Goal: Check status: Check status

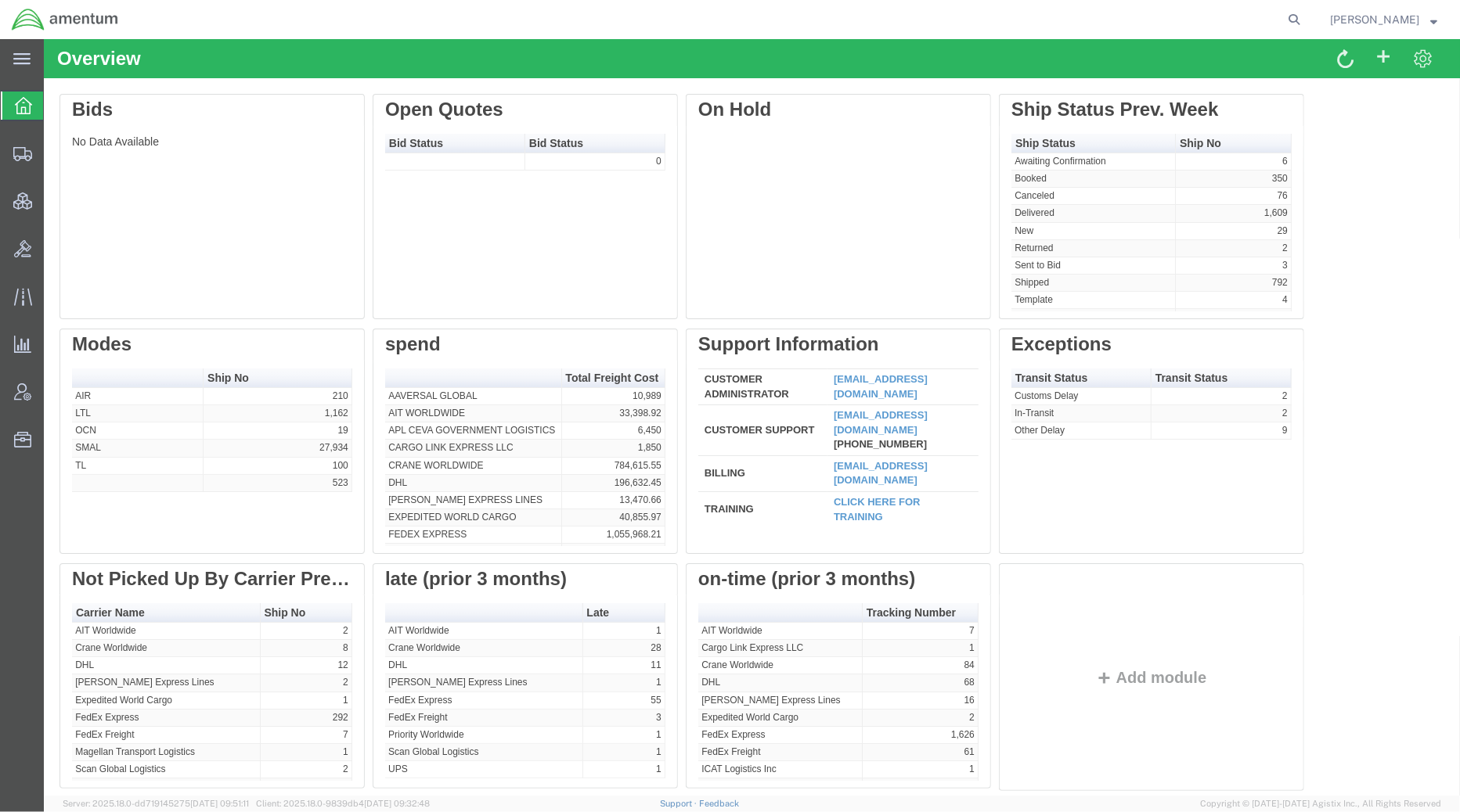
click at [414, 20] on div at bounding box center [719, 19] width 1177 height 39
click at [1283, 20] on icon at bounding box center [1294, 20] width 22 height 22
click at [1182, 14] on input "search" at bounding box center [1045, 20] width 476 height 38
paste input "392677568408,392677571297,392677573885,392677575204,392677577994,392677567581,3…"
drag, startPoint x: 1271, startPoint y: 22, endPoint x: 370, endPoint y: 4, distance: 901.2
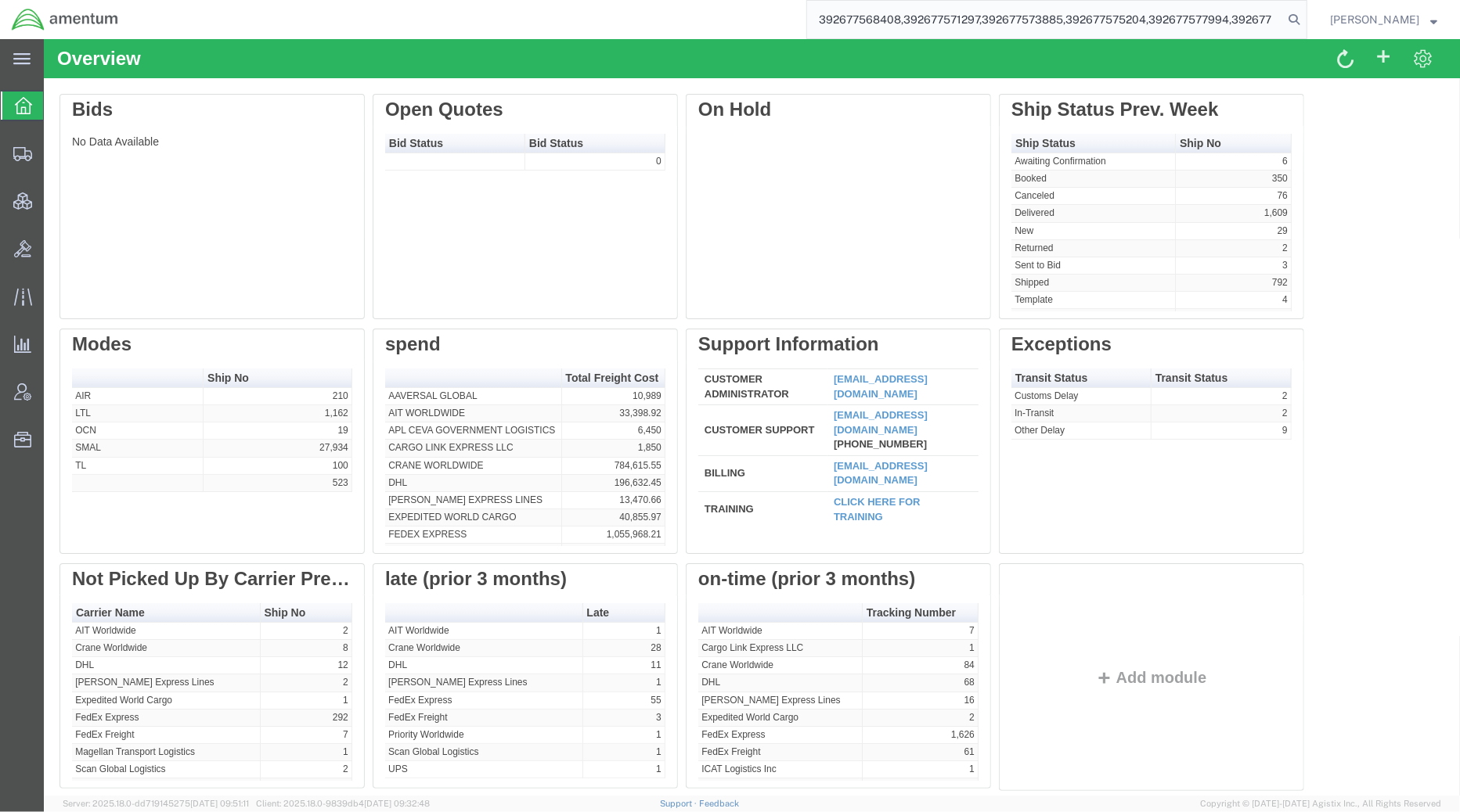
click at [370, 4] on div "392677568408,392677571297,392677573885,392677575204,392677577994,392677567581,3…" at bounding box center [719, 19] width 1177 height 39
type input "392677568408,392677571297,392677573885,392677575204,392677577994,392677567581,3…"
click at [886, 16] on input "search" at bounding box center [1045, 20] width 476 height 38
paste input "392677568408"
click at [1297, 20] on icon at bounding box center [1294, 20] width 22 height 22
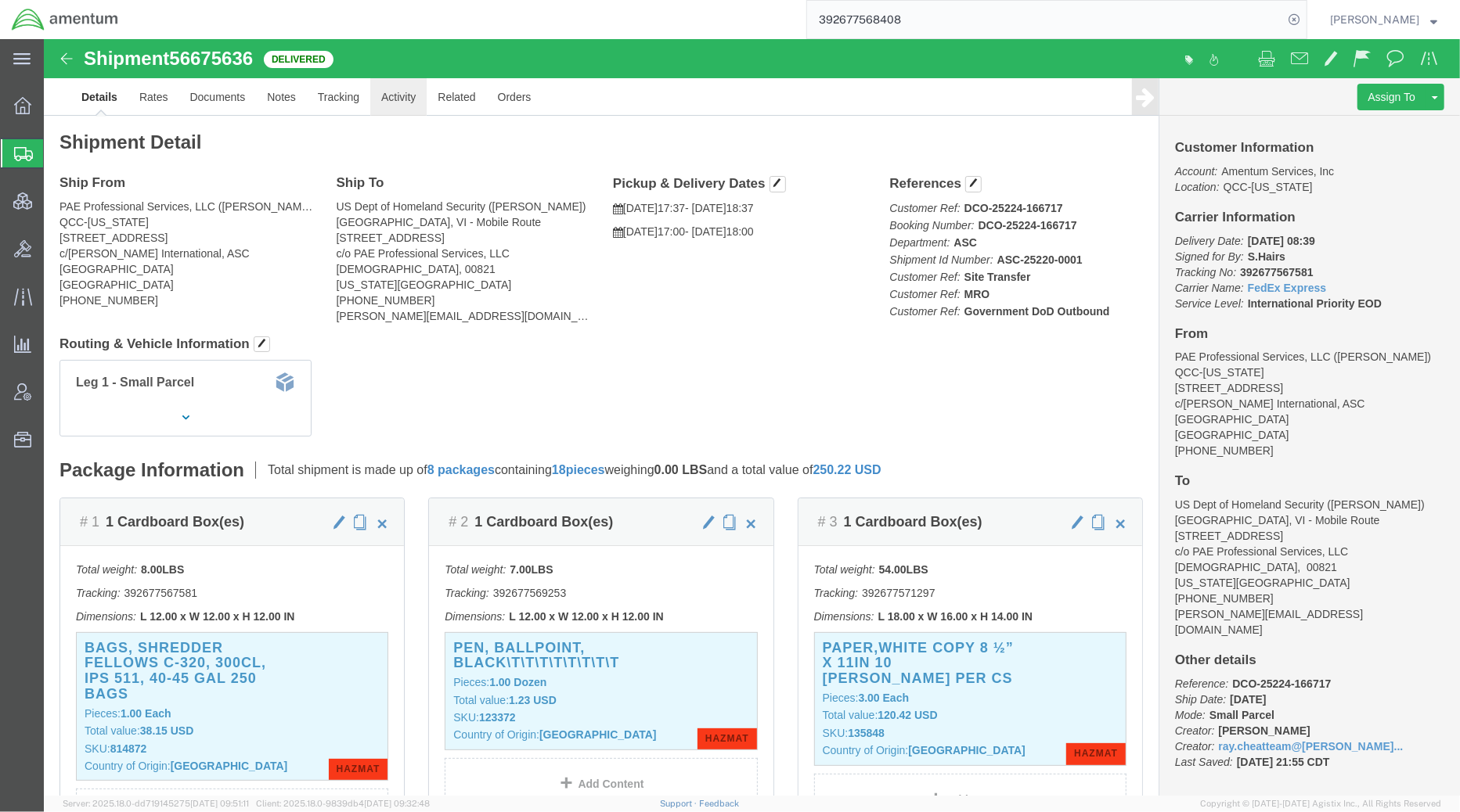
click link "Activity"
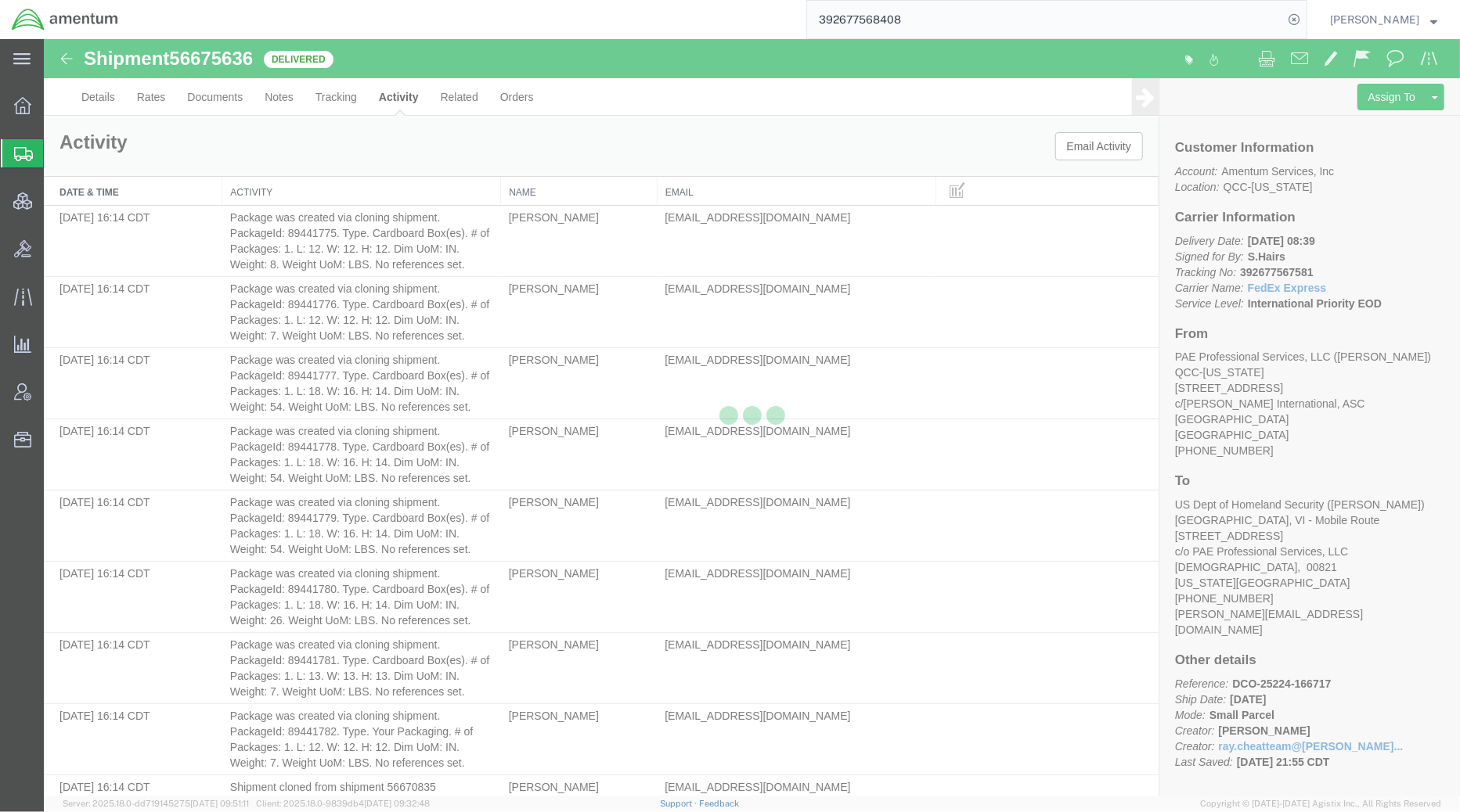
click at [359, 98] on div at bounding box center [751, 416] width 1416 height 756
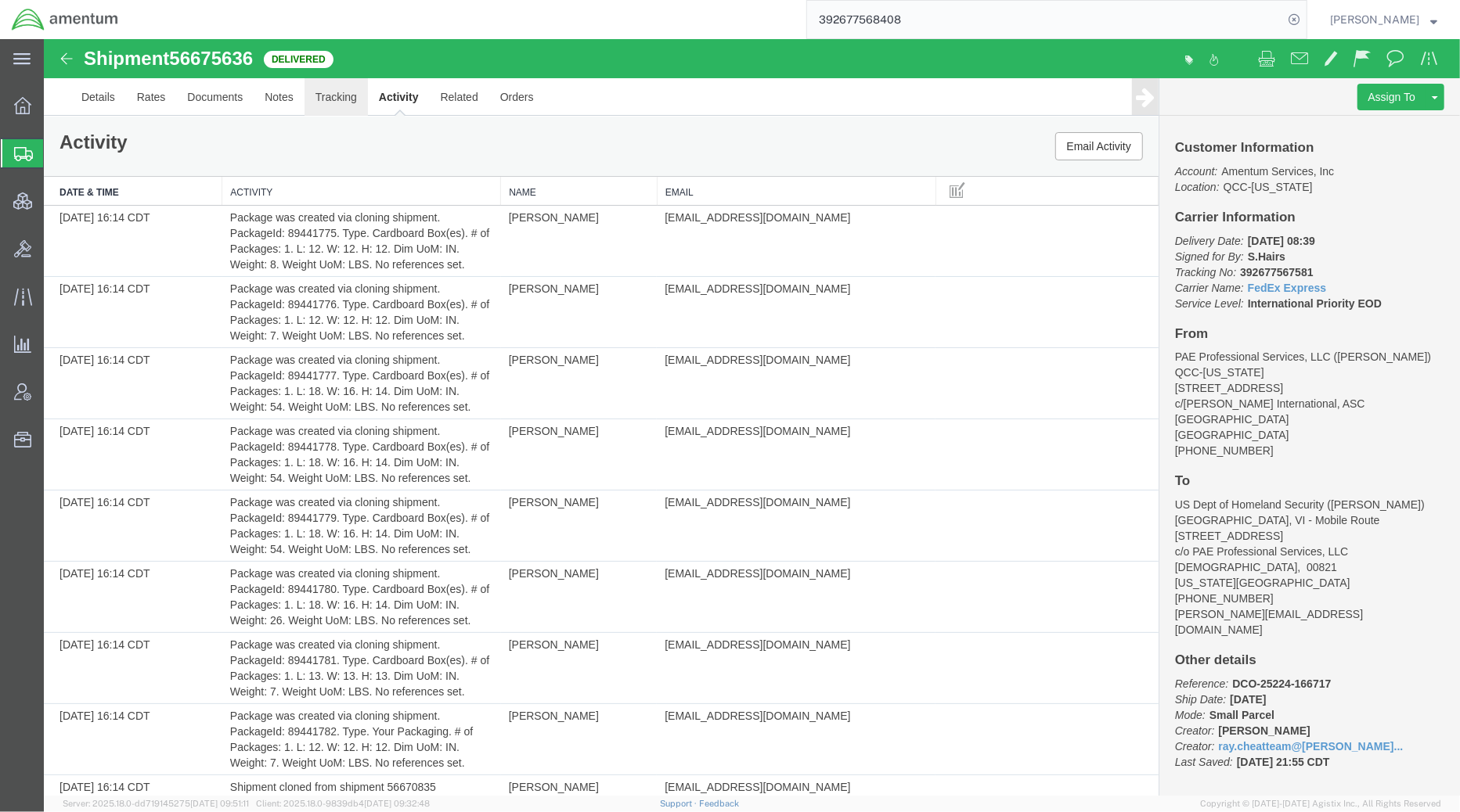
click at [358, 97] on link "Tracking" at bounding box center [335, 97] width 63 height 38
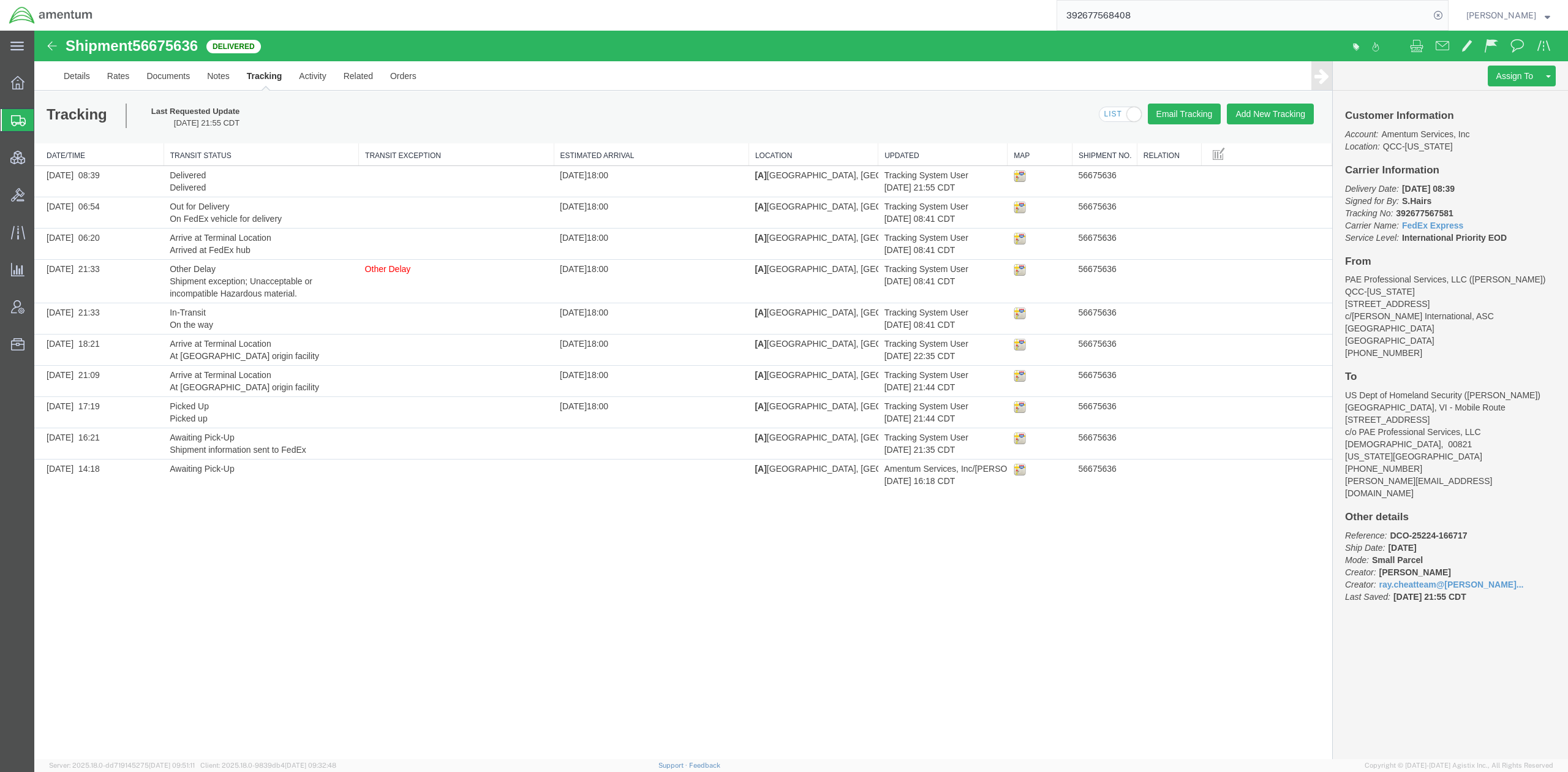
click at [44, 120] on span "Shipments" at bounding box center [38, 120] width 10 height 24
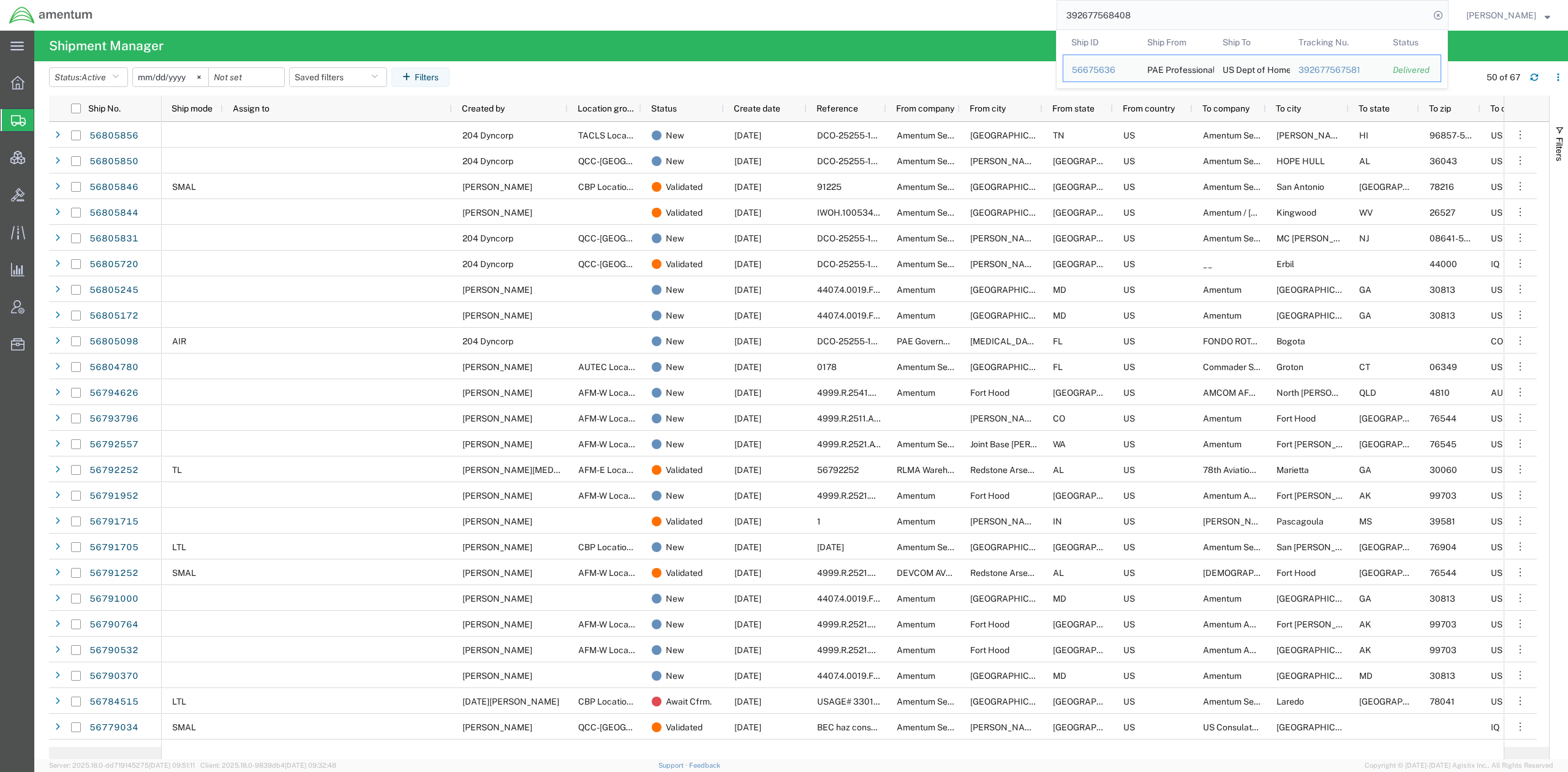
drag, startPoint x: 1146, startPoint y: 21, endPoint x: 838, endPoint y: 6, distance: 308.4
click at [838, 6] on div "392677568408 Ship ID Ship From Ship To Tracking Nu. Status Ship ID 56675636 Shi…" at bounding box center [775, 15] width 1347 height 31
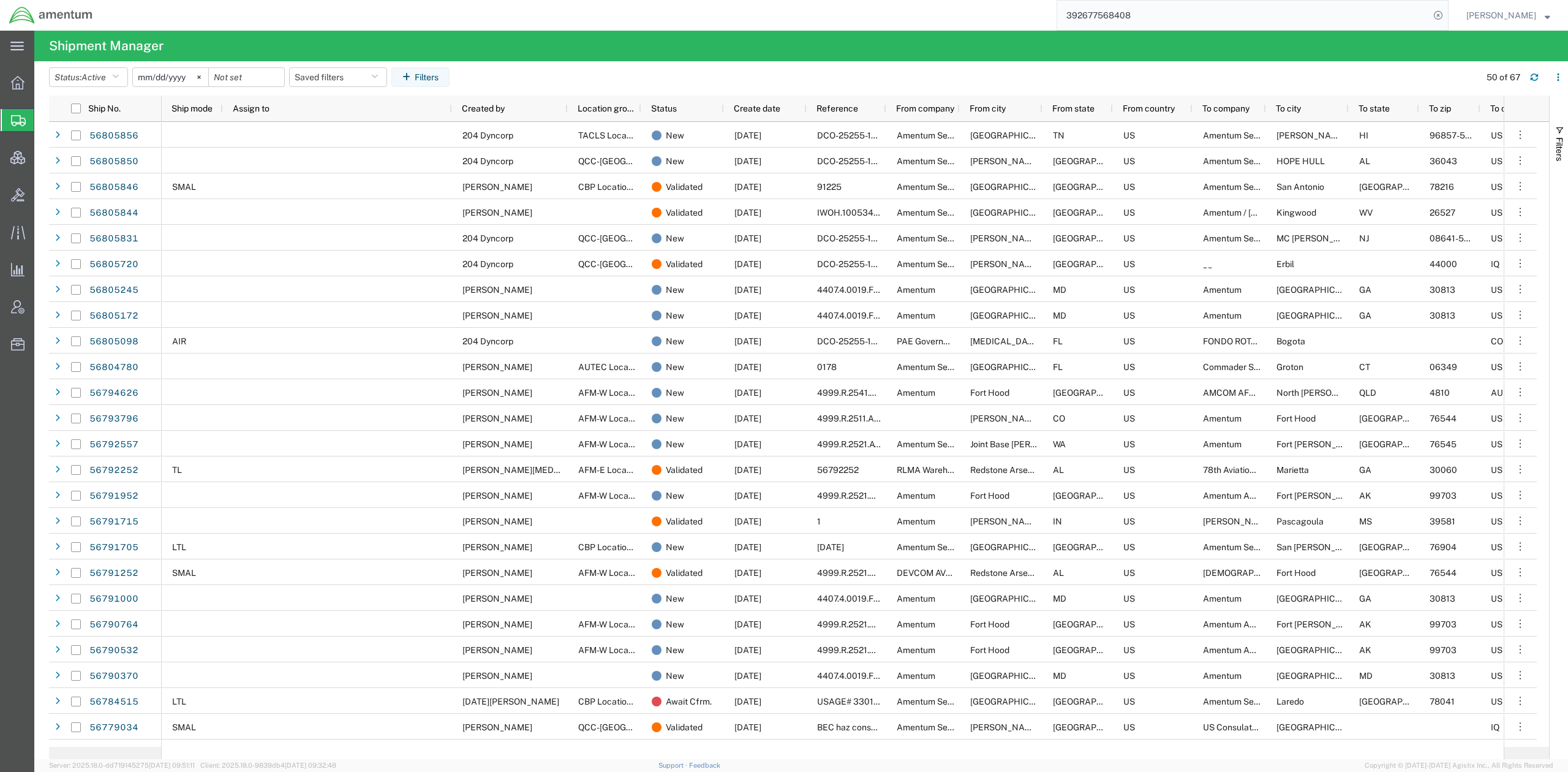
paste input "1Z9525620370483647"
type input "1Z9525620370483647"
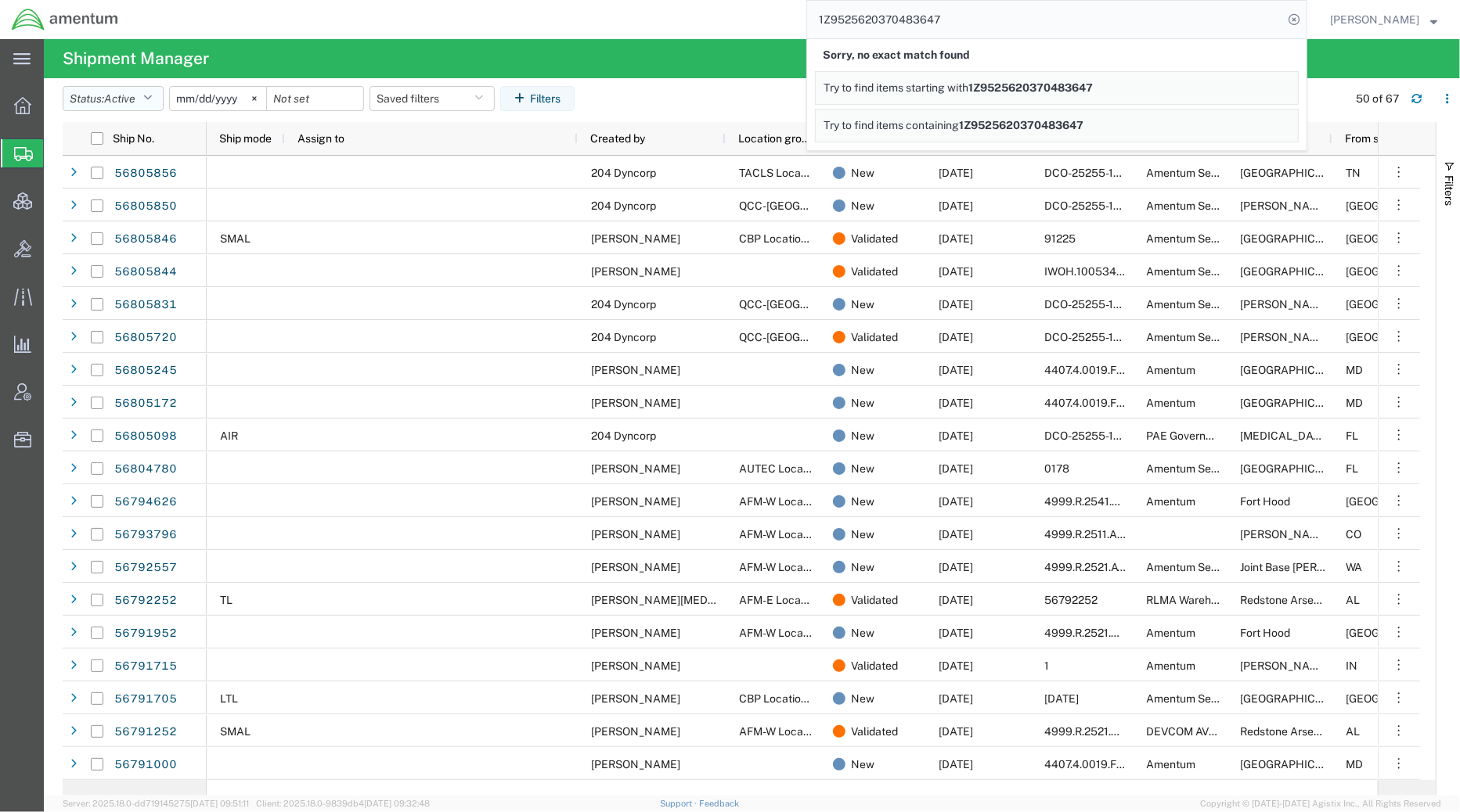
click at [150, 91] on button "Status: Active" at bounding box center [113, 98] width 101 height 25
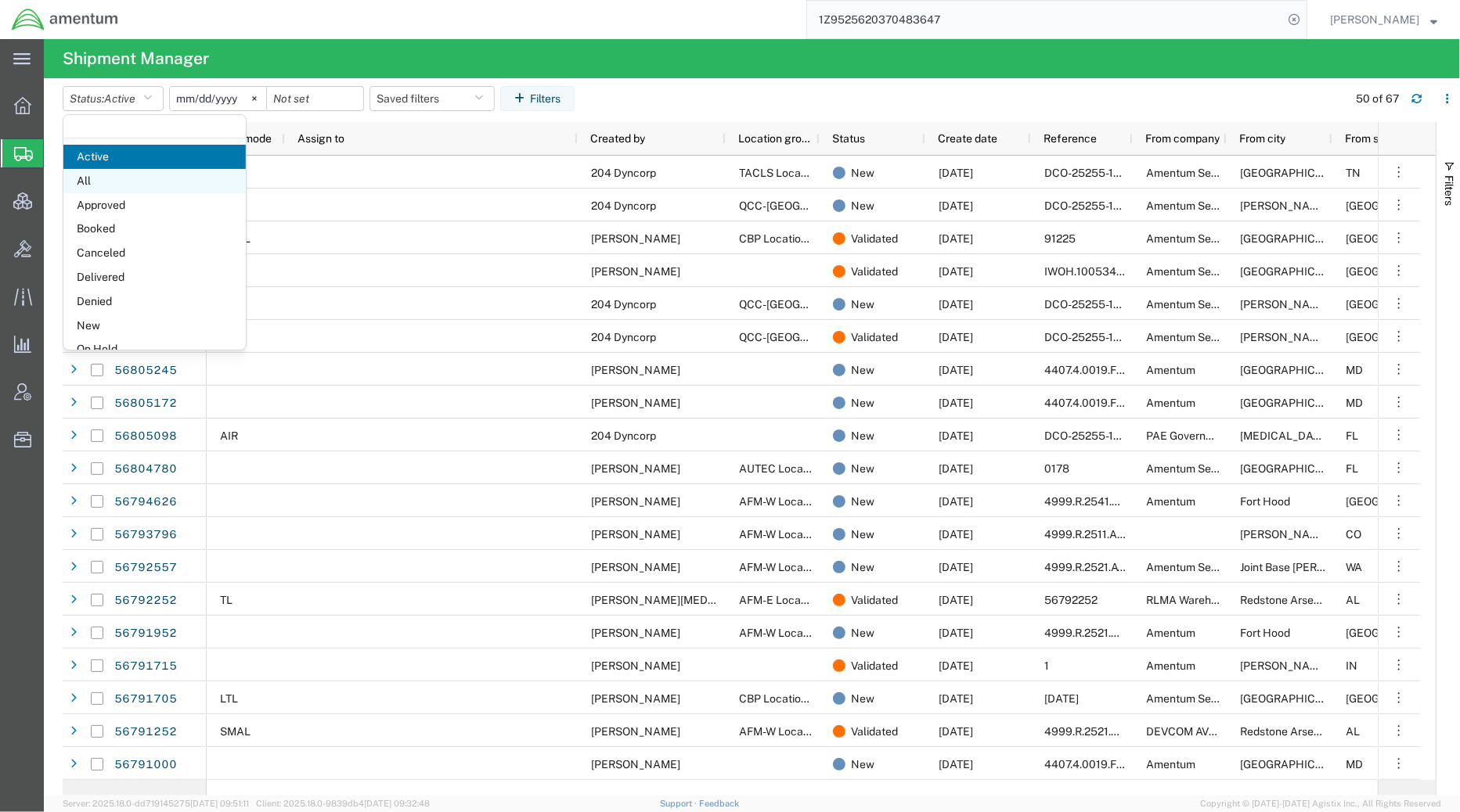
click at [110, 182] on span "All" at bounding box center [154, 181] width 182 height 24
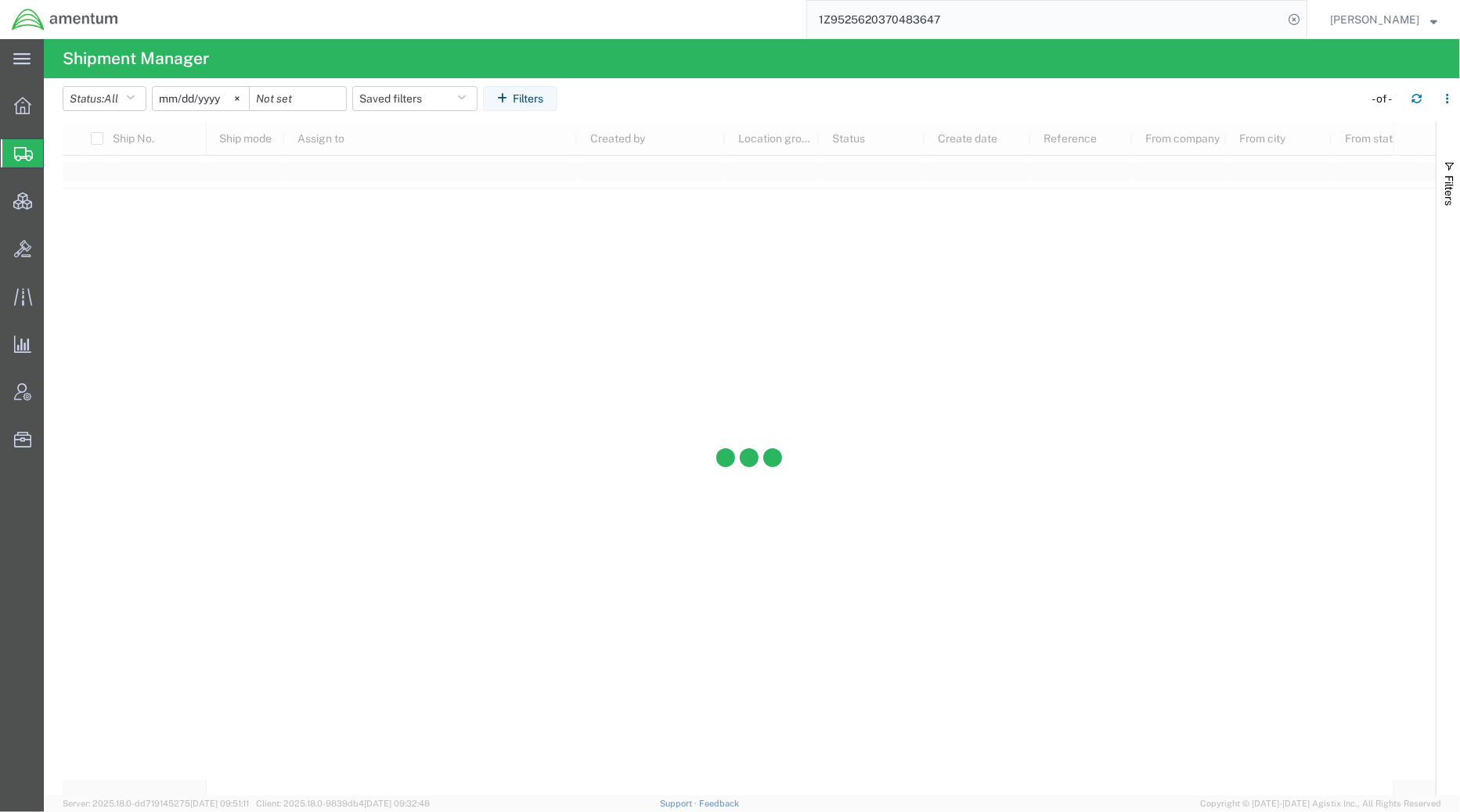
click at [224, 99] on input "[DATE]" at bounding box center [201, 98] width 96 height 23
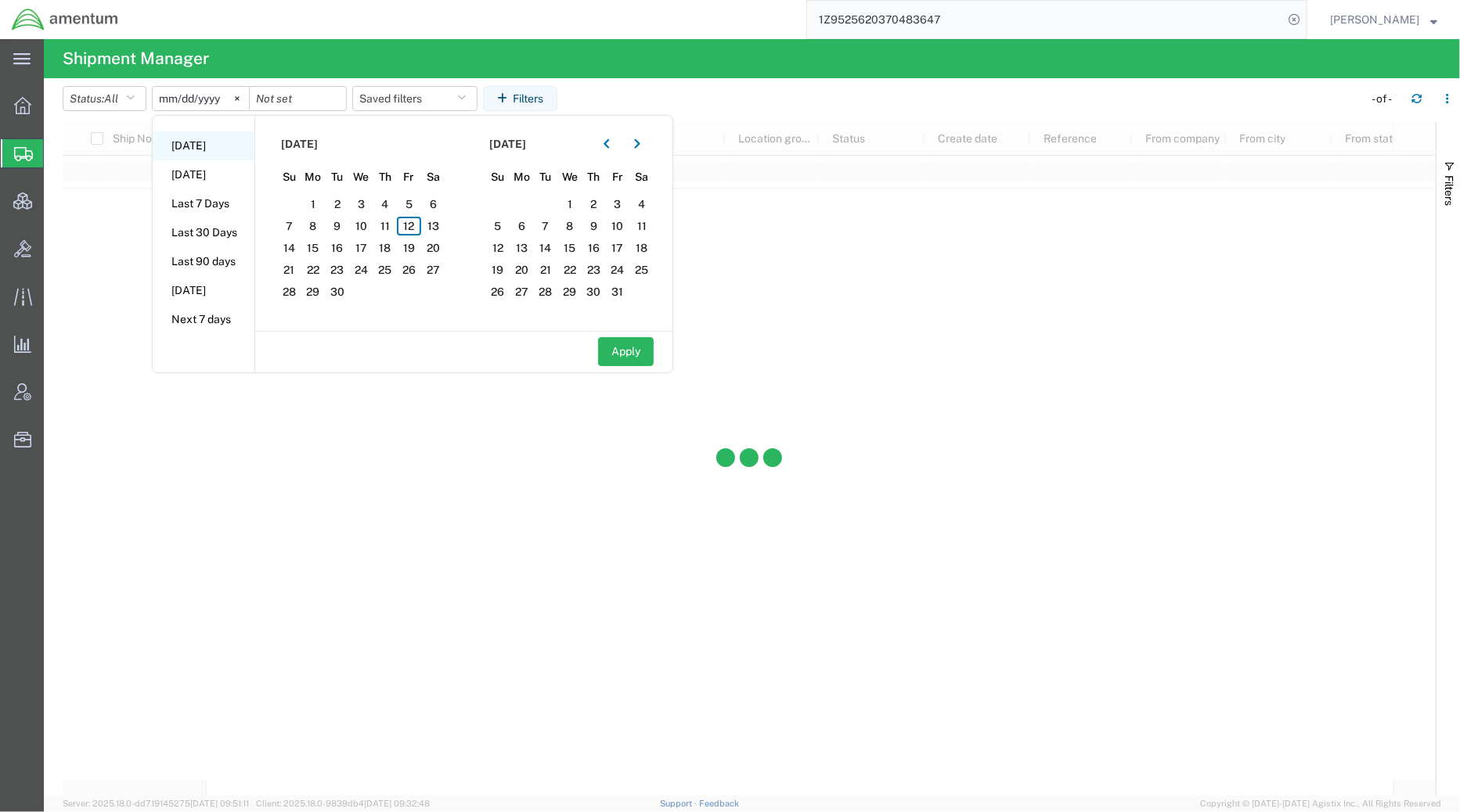
click at [204, 143] on li "[DATE]" at bounding box center [204, 146] width 102 height 29
type input "[DATE]"
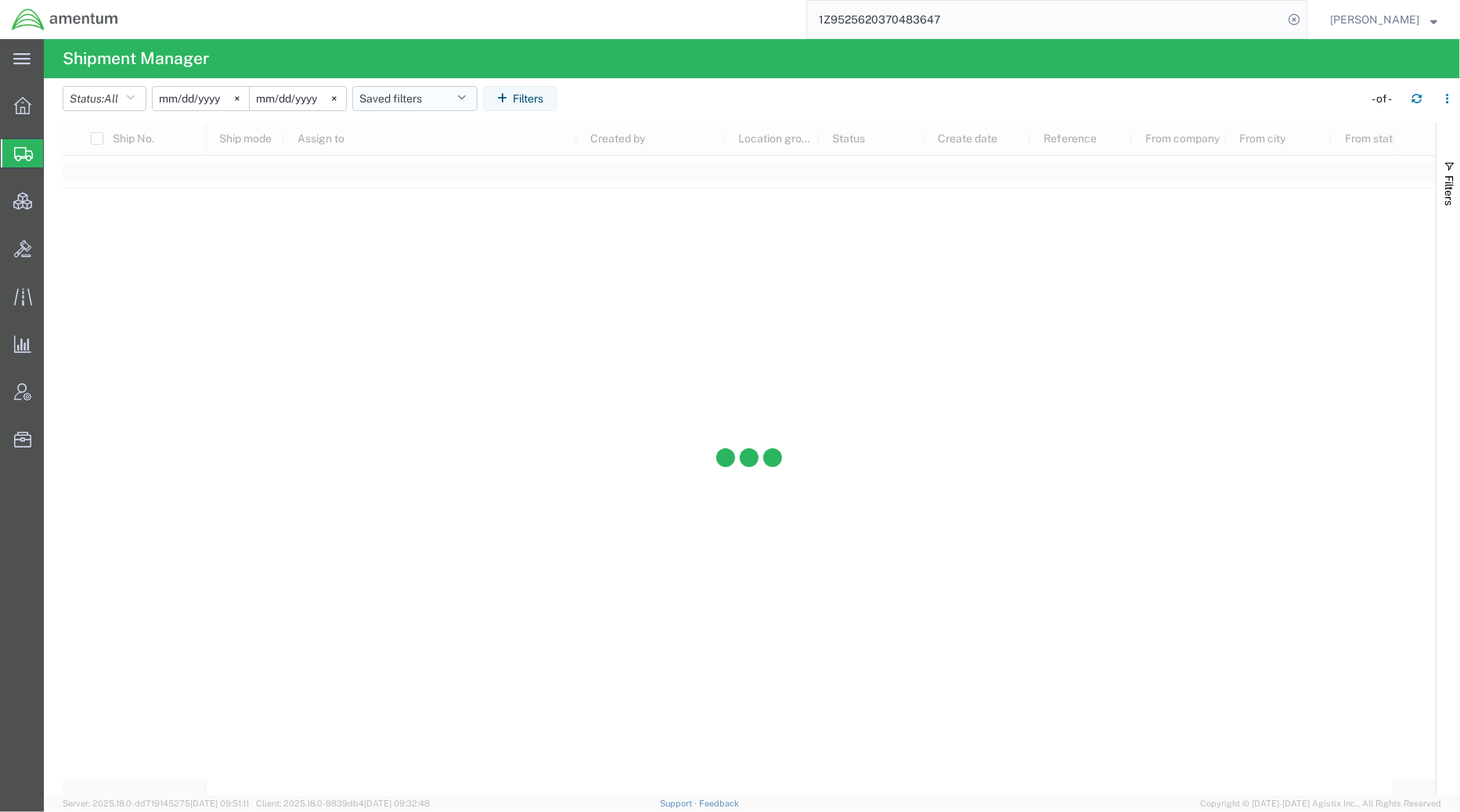
click at [411, 100] on button "Saved filters" at bounding box center [414, 98] width 125 height 25
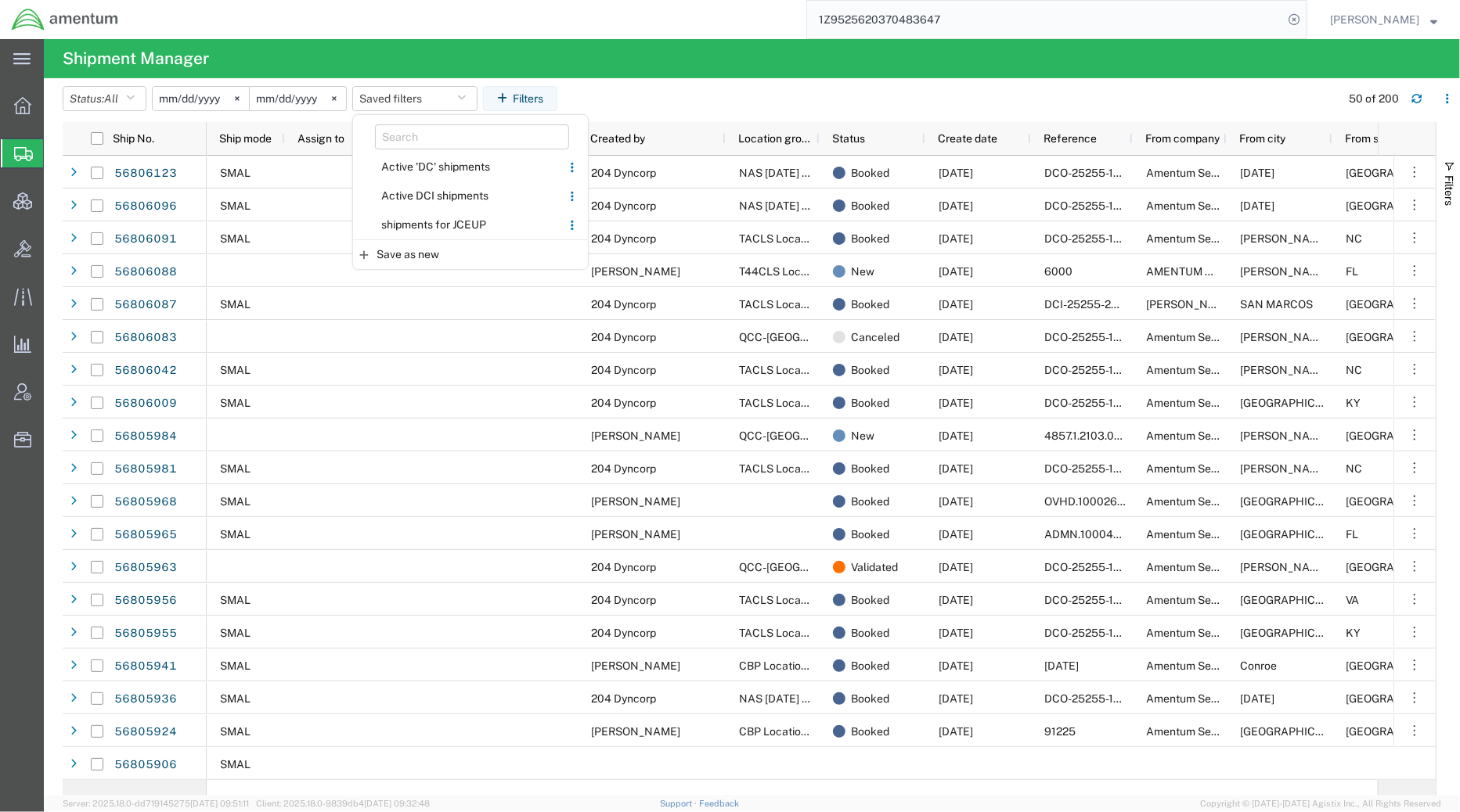
click at [697, 35] on div "1Z9525620370483647" at bounding box center [719, 19] width 1177 height 39
